Goal: Task Accomplishment & Management: Complete application form

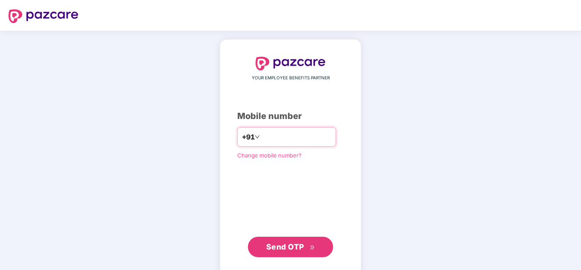
click at [271, 137] on input "number" at bounding box center [297, 137] width 70 height 14
type input "**********"
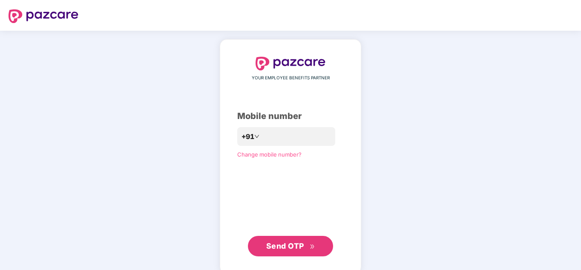
click at [285, 247] on span "Send OTP" at bounding box center [285, 245] width 38 height 9
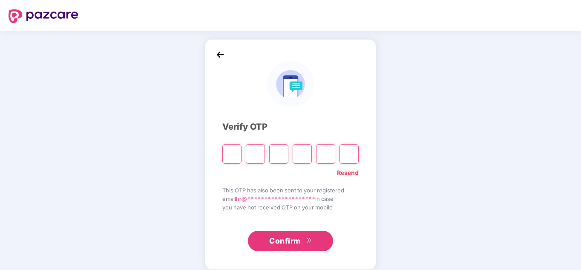
paste input "*"
type input "*"
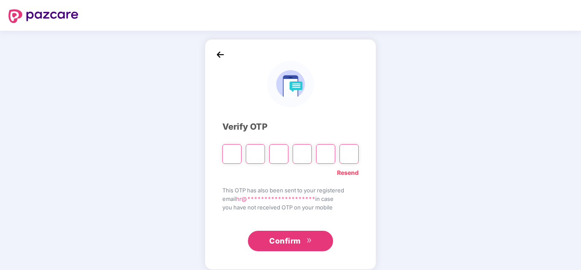
type input "*"
